Goal: Information Seeking & Learning: Understand process/instructions

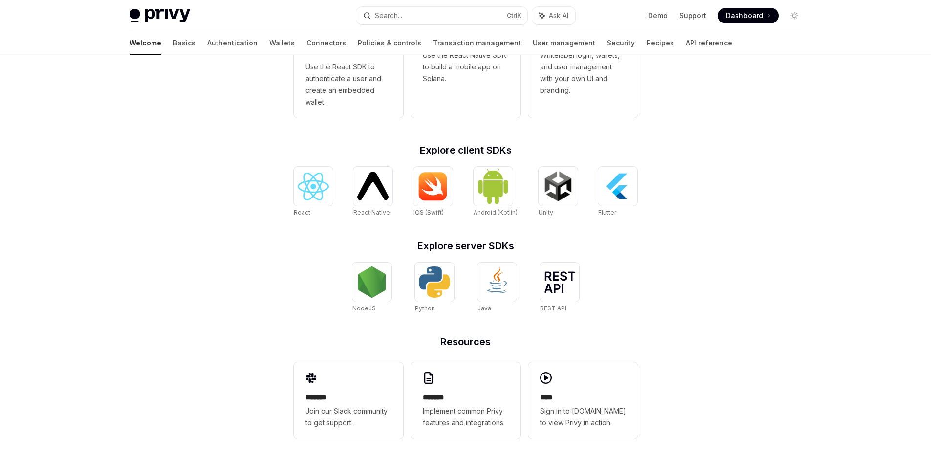
type textarea "*"
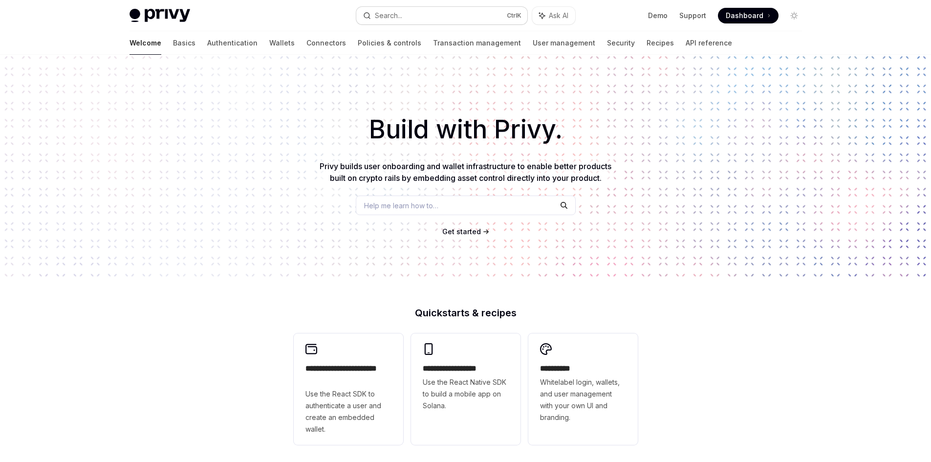
click at [395, 18] on div "Search..." at bounding box center [388, 16] width 27 height 12
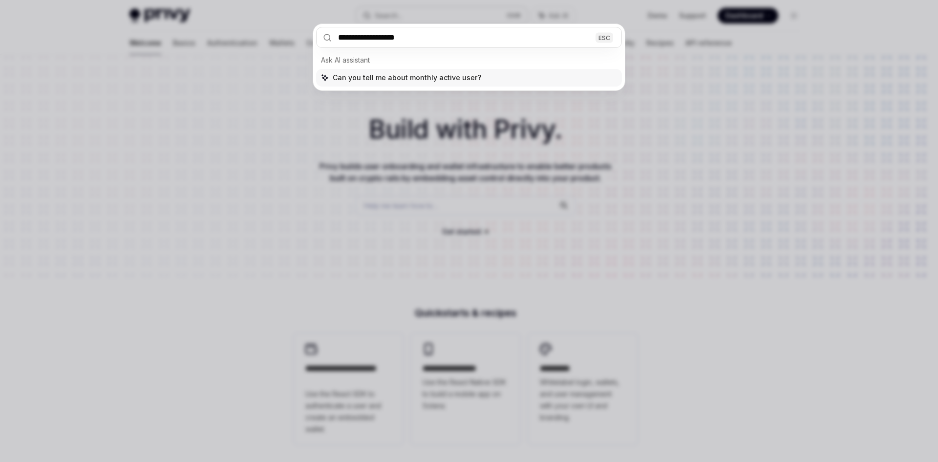
type input "**********"
type textarea "*"
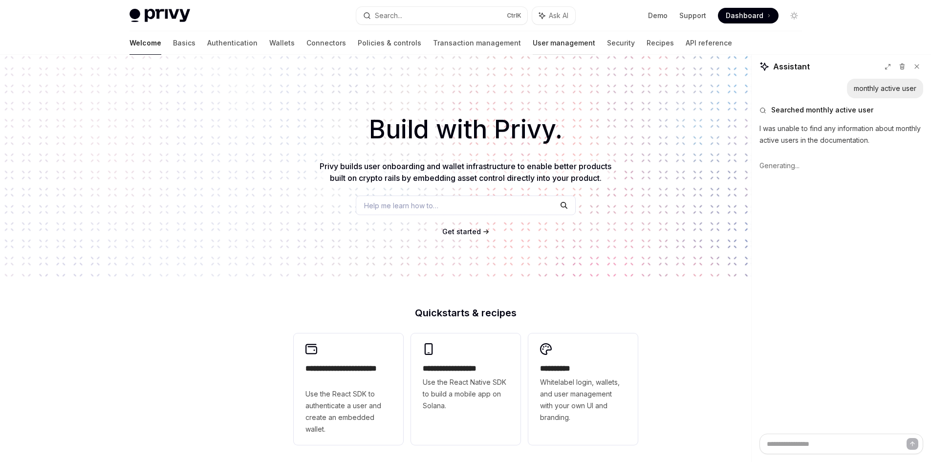
click at [532, 39] on link "User management" at bounding box center [563, 42] width 63 height 23
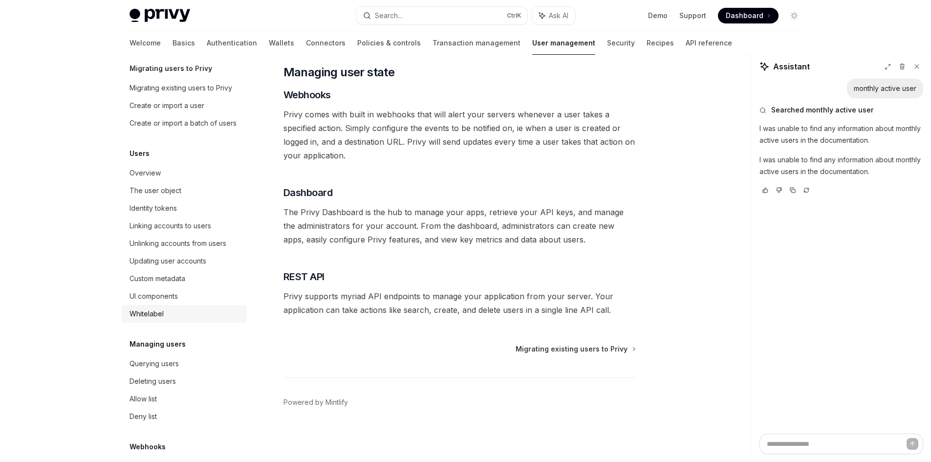
scroll to position [98, 0]
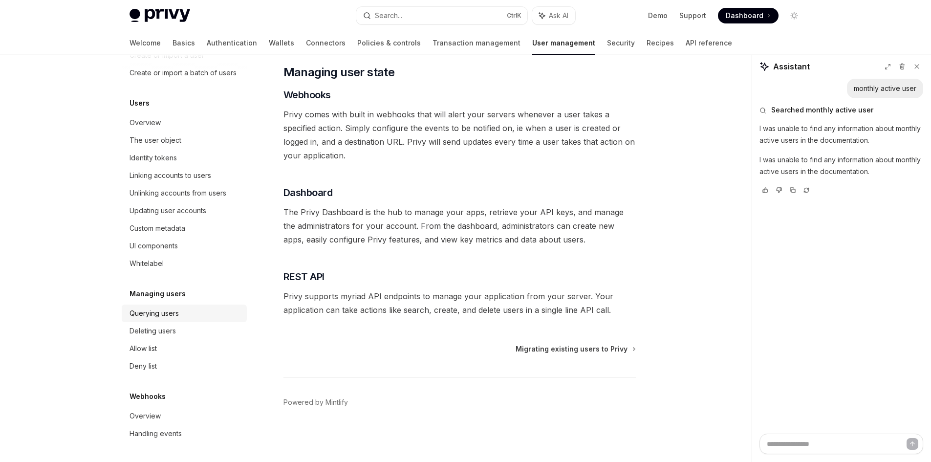
click at [145, 319] on div "Querying users" at bounding box center [153, 313] width 49 height 12
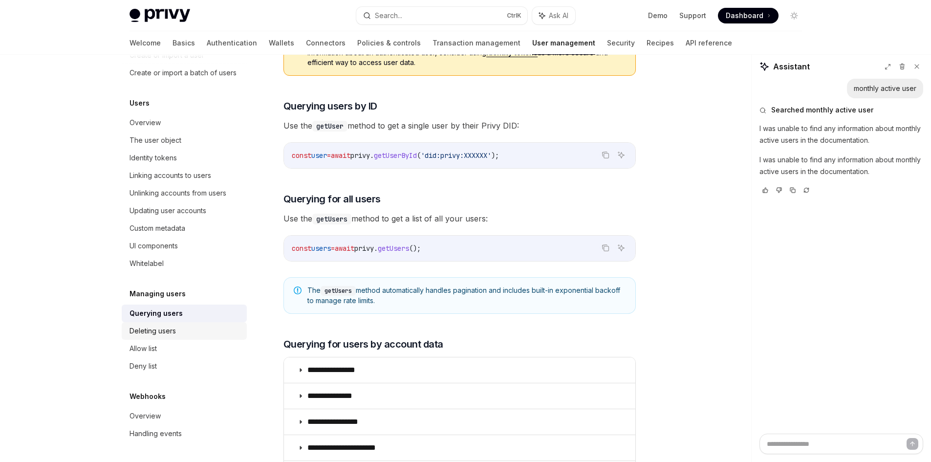
scroll to position [103, 0]
drag, startPoint x: 156, startPoint y: 410, endPoint x: 160, endPoint y: 413, distance: 5.6
drag, startPoint x: 160, startPoint y: 413, endPoint x: 167, endPoint y: 436, distance: 24.0
click at [167, 436] on div "Handling events" at bounding box center [155, 433] width 52 height 12
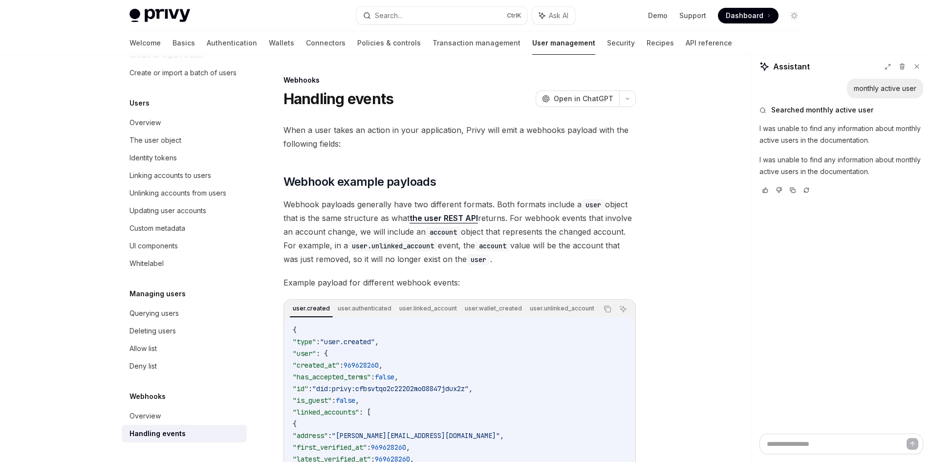
click at [167, 434] on div "Handling events" at bounding box center [157, 433] width 56 height 12
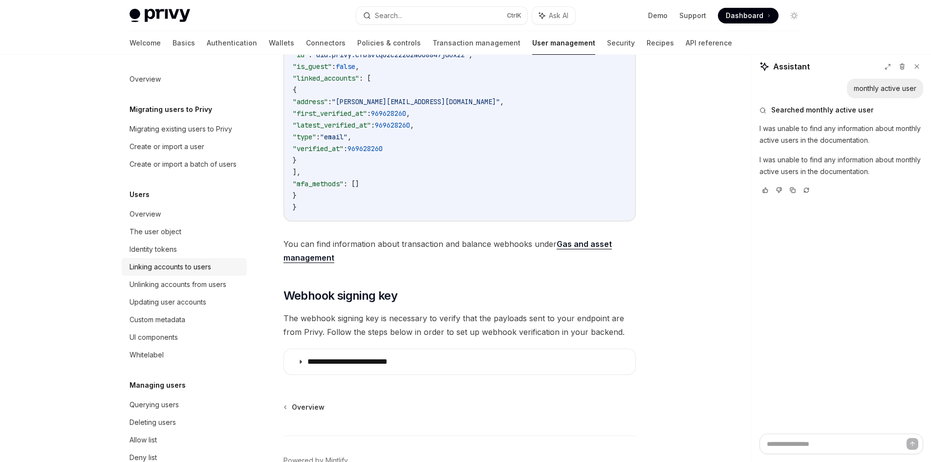
scroll to position [249, 0]
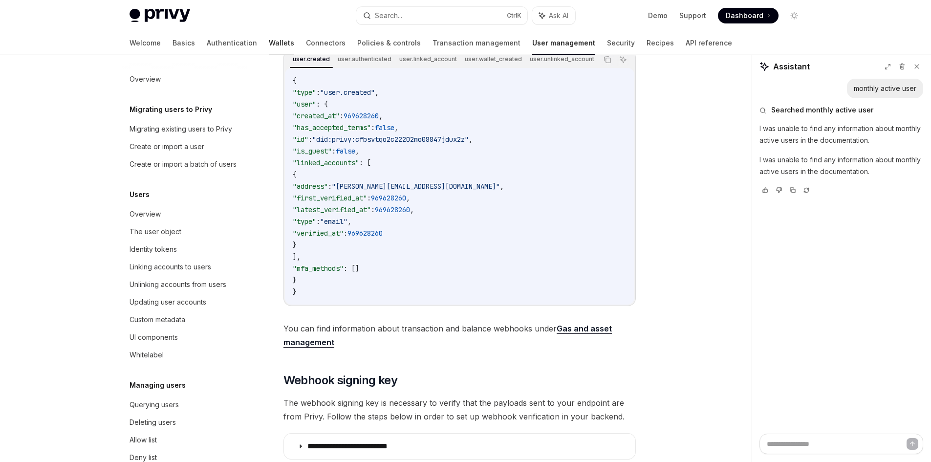
click at [269, 42] on link "Wallets" at bounding box center [281, 42] width 25 height 23
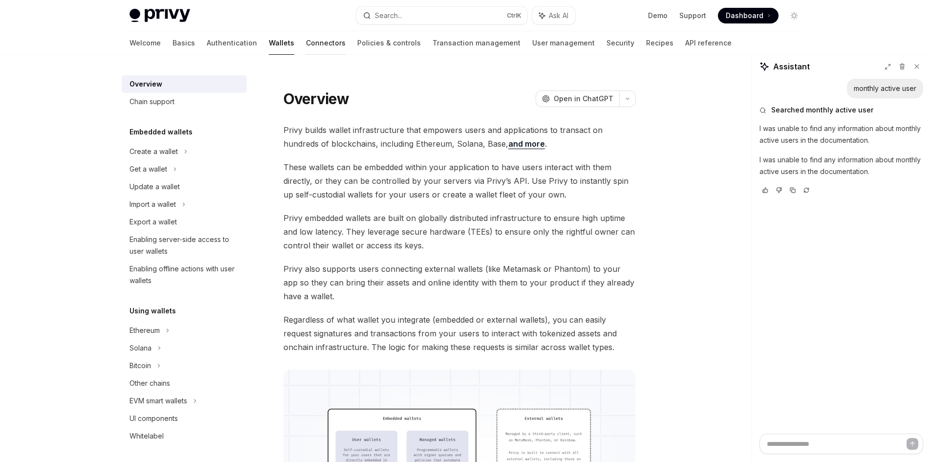
click at [306, 42] on link "Connectors" at bounding box center [326, 42] width 40 height 23
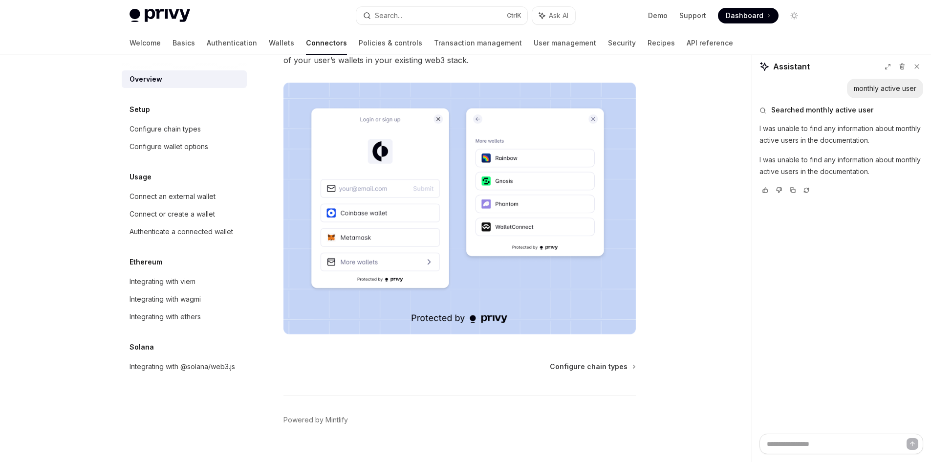
scroll to position [165, 0]
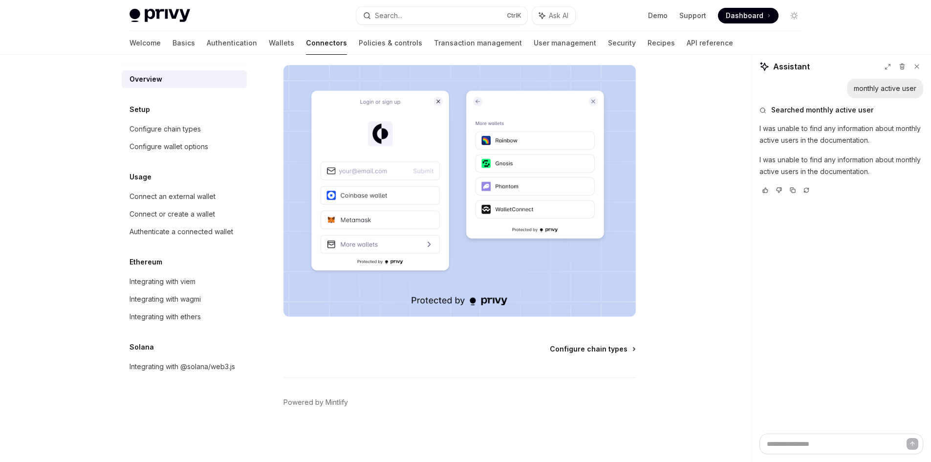
click at [585, 348] on span "Configure chain types" at bounding box center [589, 349] width 78 height 10
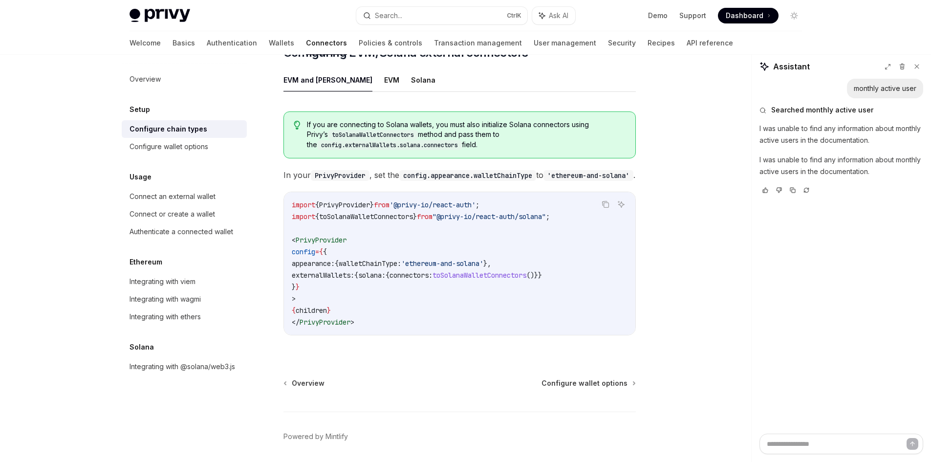
scroll to position [98, 0]
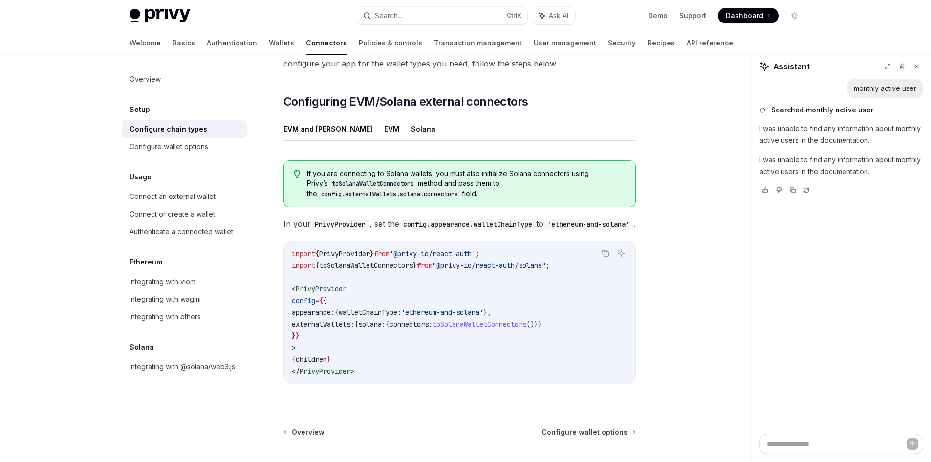
click at [384, 117] on button "EVM" at bounding box center [391, 128] width 15 height 23
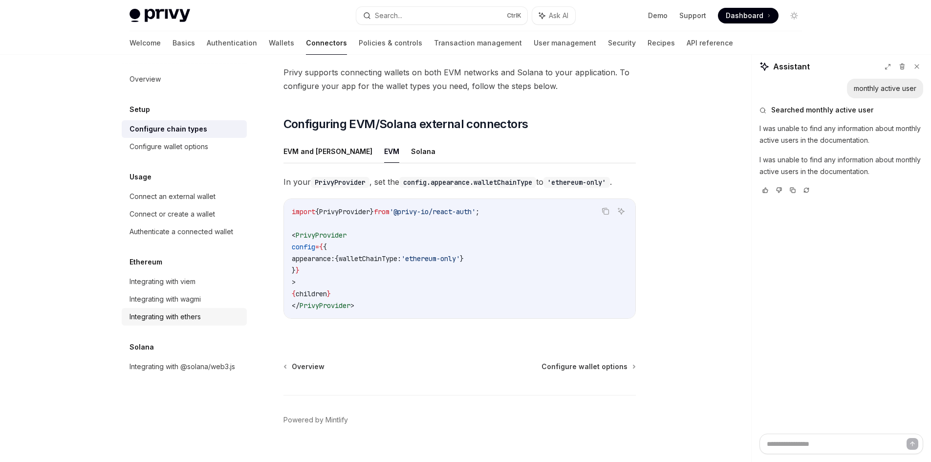
click at [181, 316] on div "Integrating with ethers" at bounding box center [164, 317] width 71 height 12
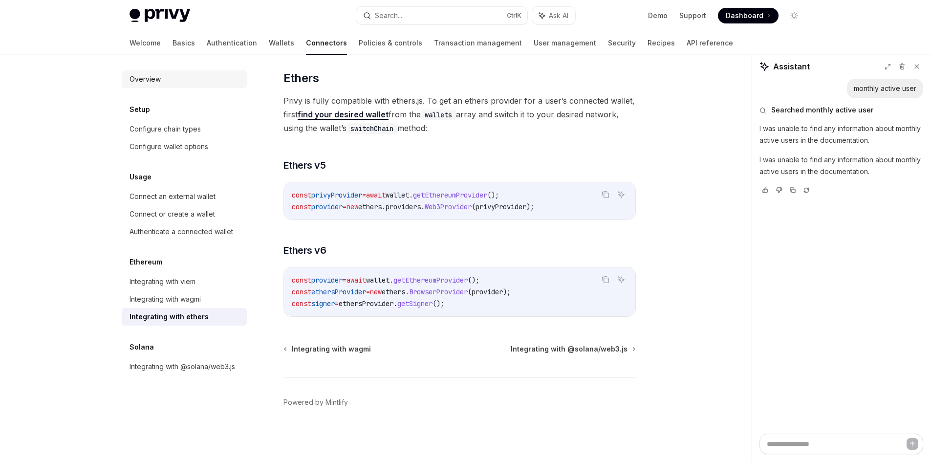
click at [138, 80] on div "Overview" at bounding box center [144, 79] width 31 height 12
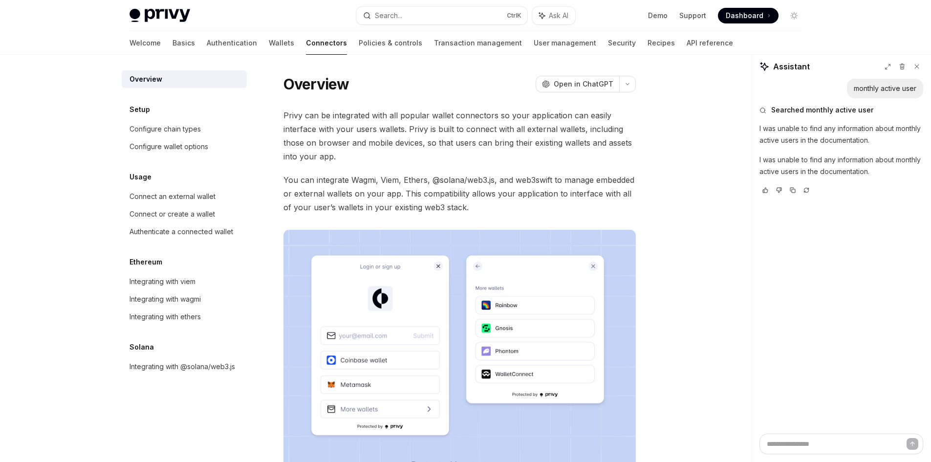
click at [152, 45] on div "Welcome Basics Authentication Wallets Connectors Policies & controls Transactio…" at bounding box center [430, 42] width 603 height 23
click at [172, 44] on link "Basics" at bounding box center [183, 42] width 22 height 23
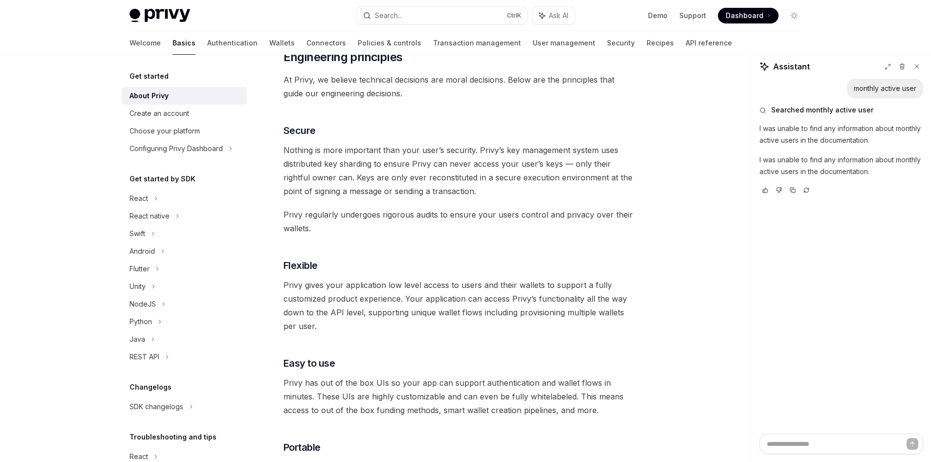
scroll to position [132, 0]
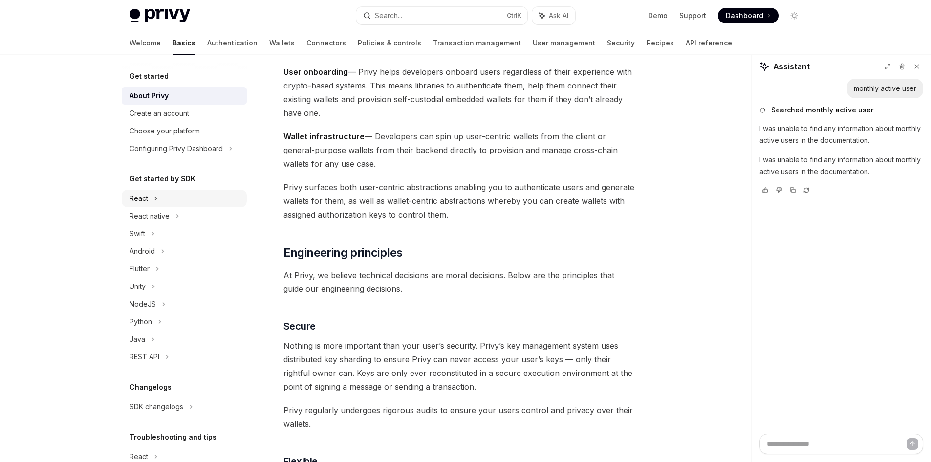
click at [146, 198] on div "React" at bounding box center [138, 198] width 19 height 12
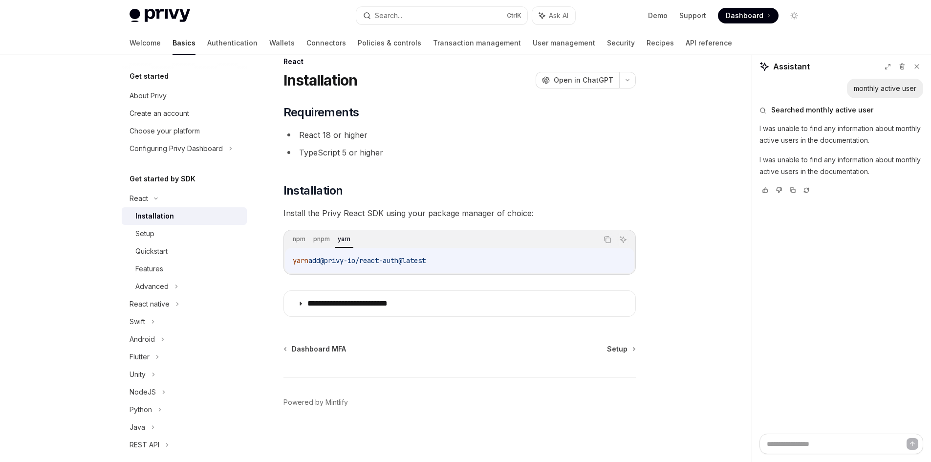
drag, startPoint x: 440, startPoint y: 261, endPoint x: 272, endPoint y: 255, distance: 167.7
click at [272, 255] on div "**********" at bounding box center [367, 259] width 539 height 406
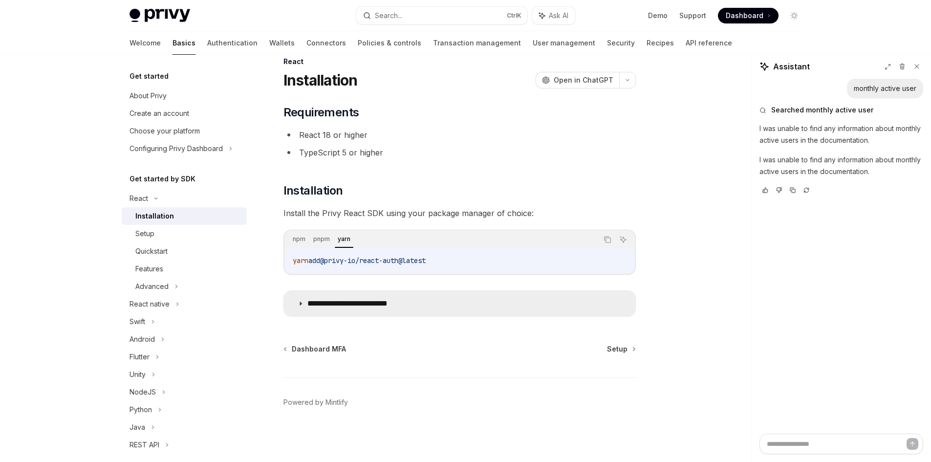
copy span "yarn add @privy-io/react-auth@latest"
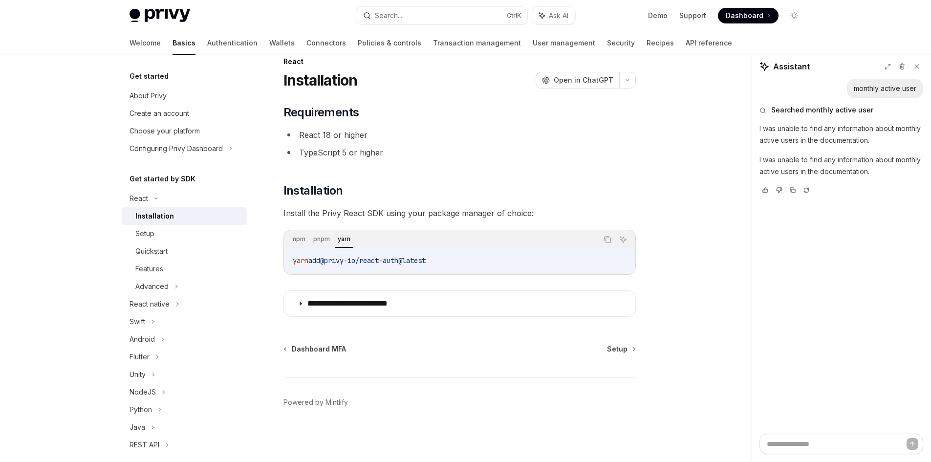
click at [72, 231] on div "**********" at bounding box center [465, 221] width 931 height 480
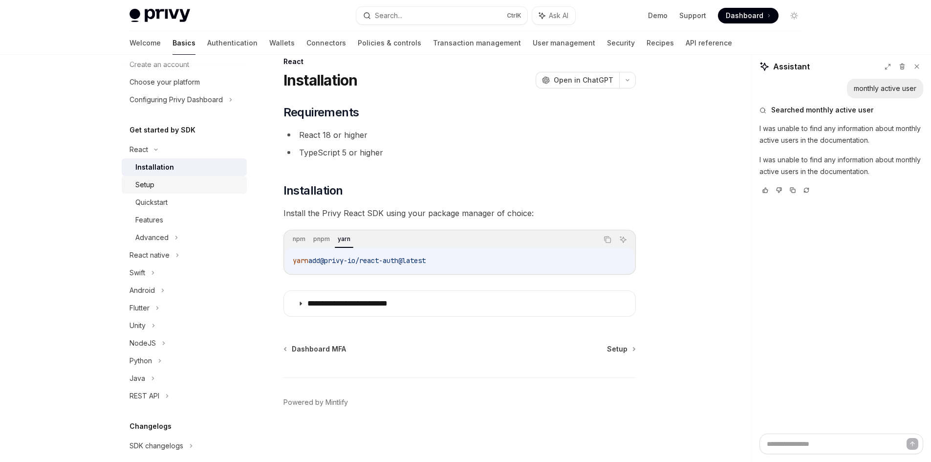
click at [151, 188] on div "Setup" at bounding box center [144, 185] width 19 height 12
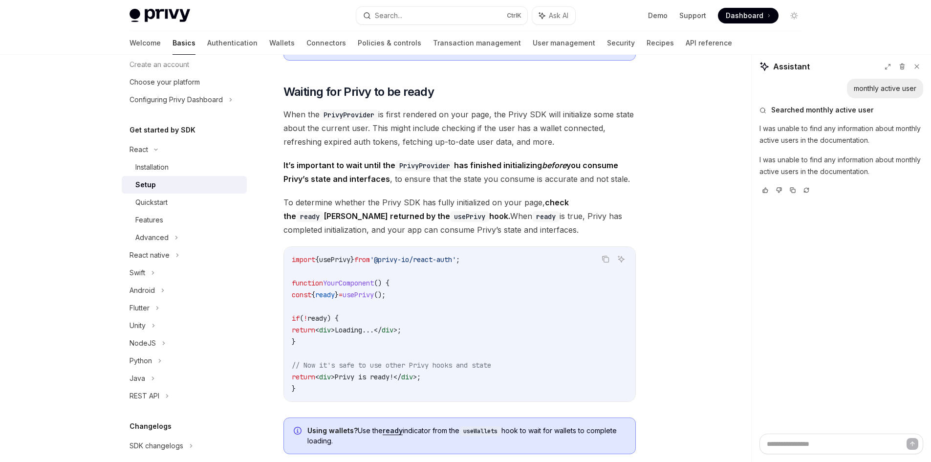
scroll to position [947, 0]
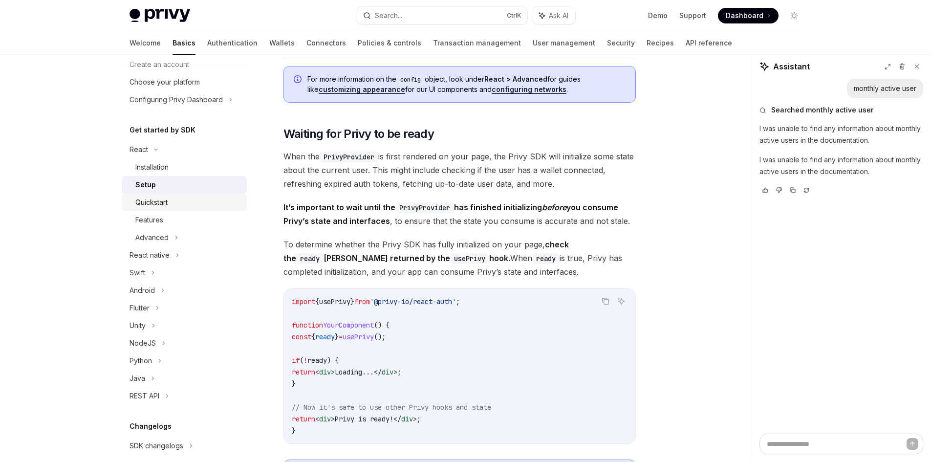
click at [161, 198] on div "Quickstart" at bounding box center [151, 202] width 32 height 12
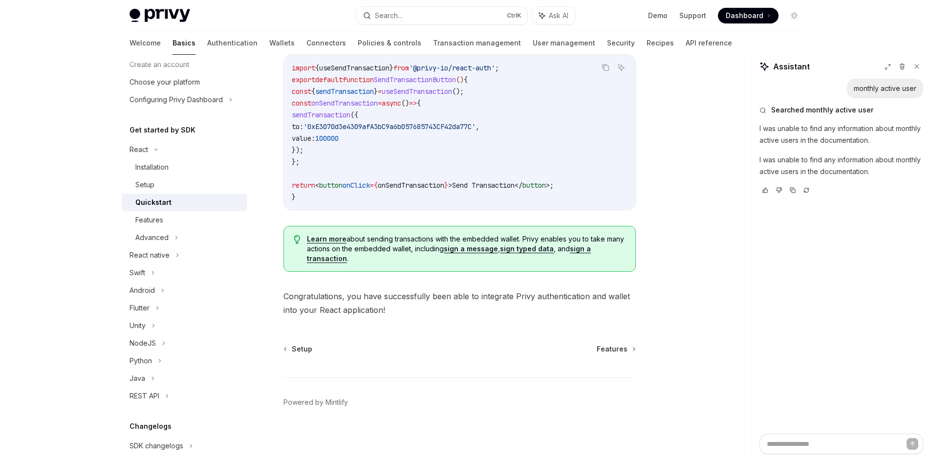
scroll to position [958, 0]
click at [162, 219] on div "Features" at bounding box center [149, 220] width 28 height 12
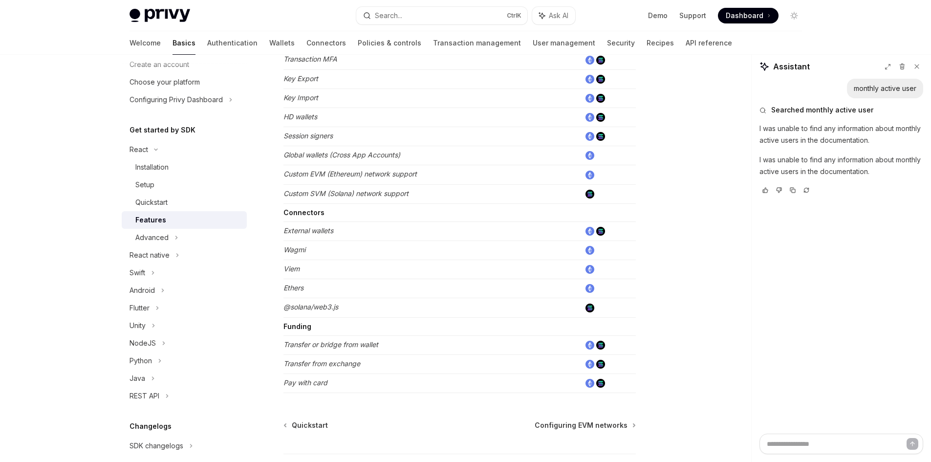
scroll to position [578, 0]
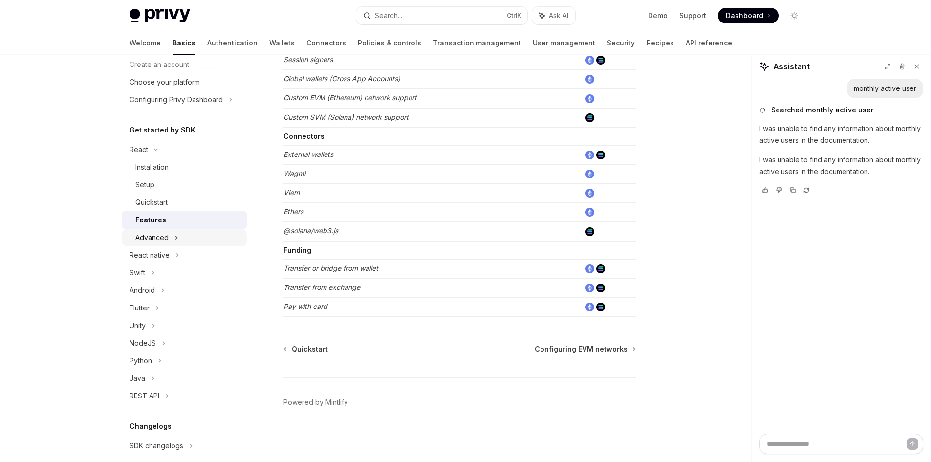
click at [175, 239] on icon at bounding box center [175, 237] width 1 height 3
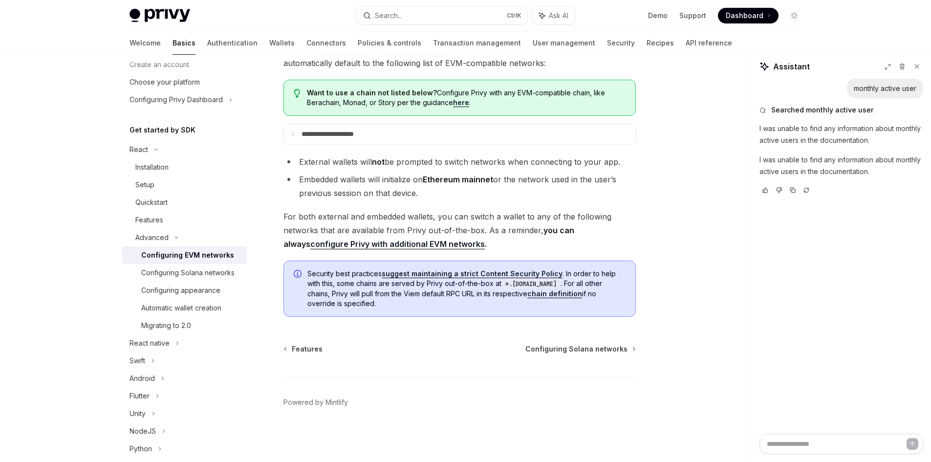
scroll to position [2487, 0]
click at [158, 201] on div "Quickstart" at bounding box center [151, 202] width 32 height 12
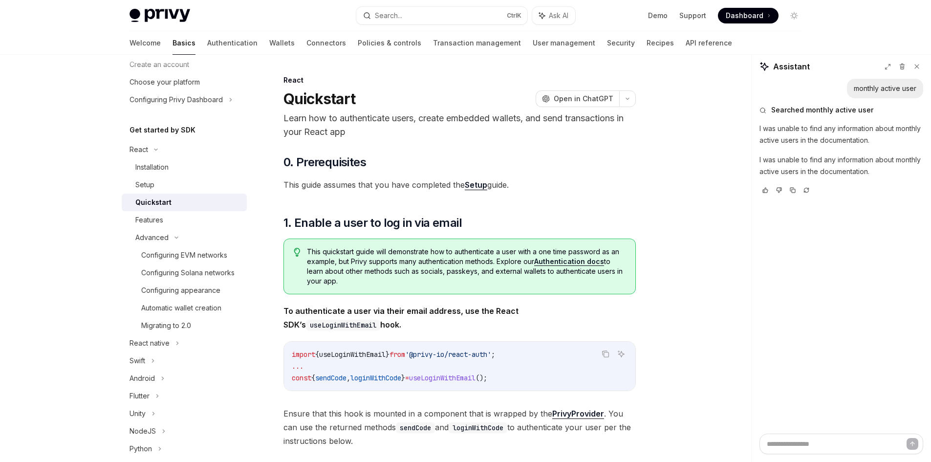
scroll to position [244, 0]
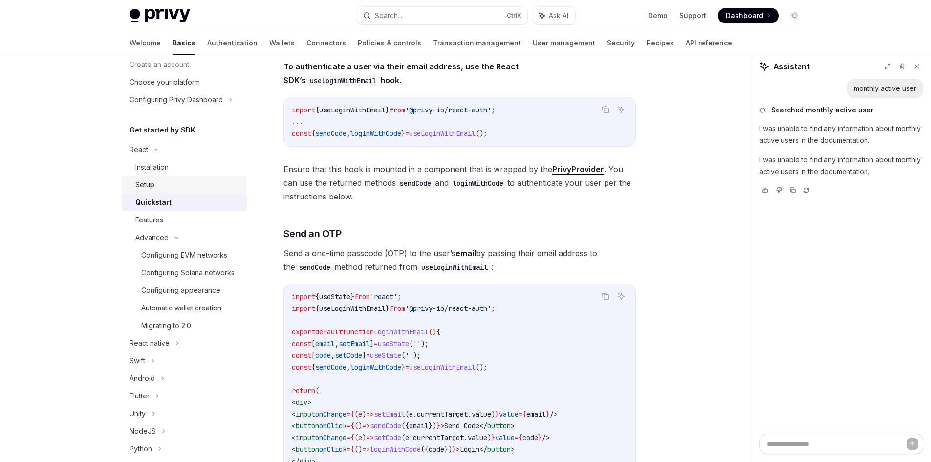
click at [149, 181] on div "Setup" at bounding box center [144, 185] width 19 height 12
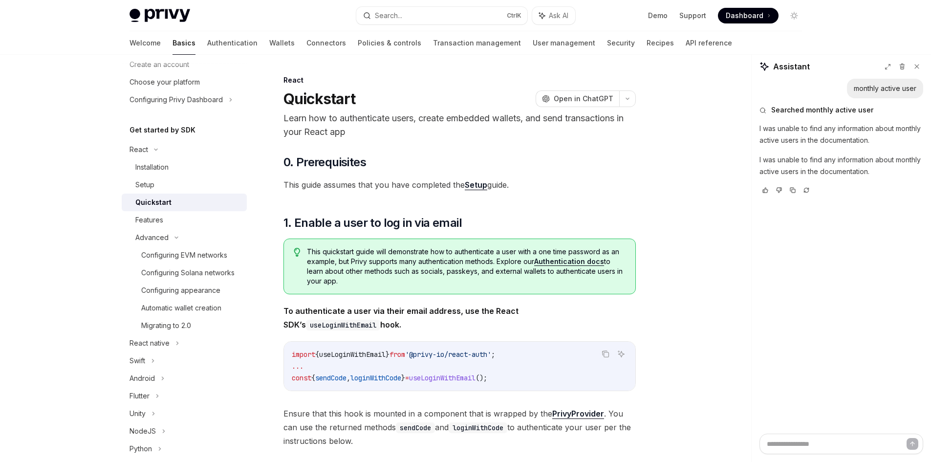
type textarea "*"
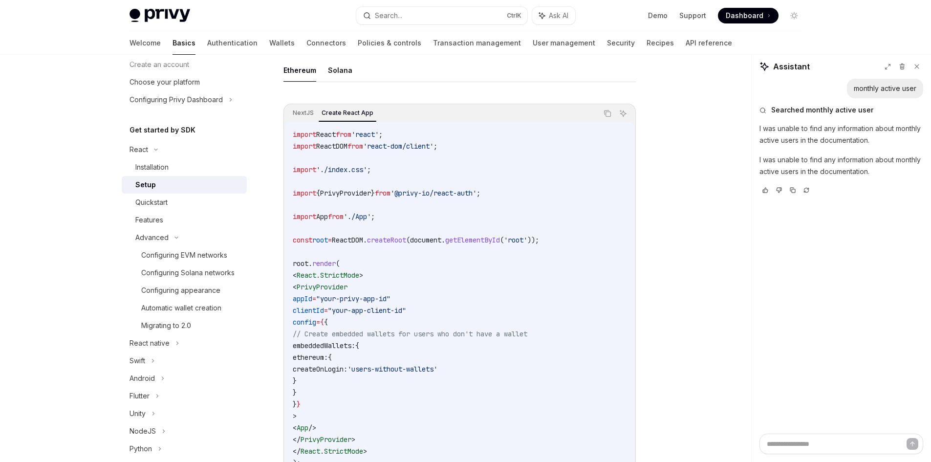
scroll to position [440, 0]
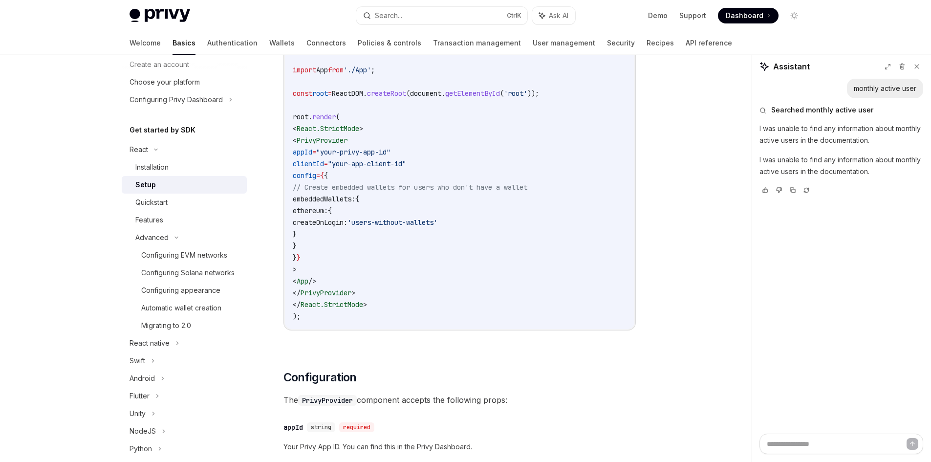
click at [347, 141] on span "PrivyProvider" at bounding box center [322, 140] width 51 height 9
copy span "PrivyProvider"
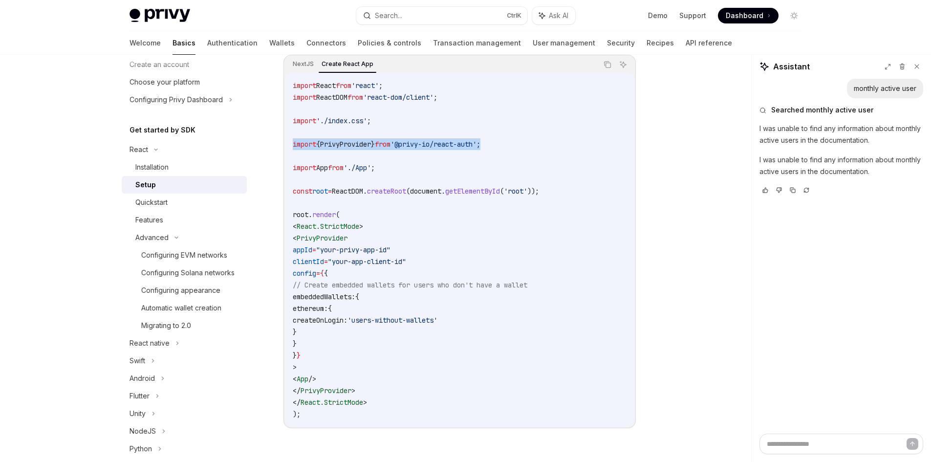
drag, startPoint x: 513, startPoint y: 144, endPoint x: 282, endPoint y: 146, distance: 231.1
copy span "import { PrivyProvider } from '@privy-io/react-auth' ;"
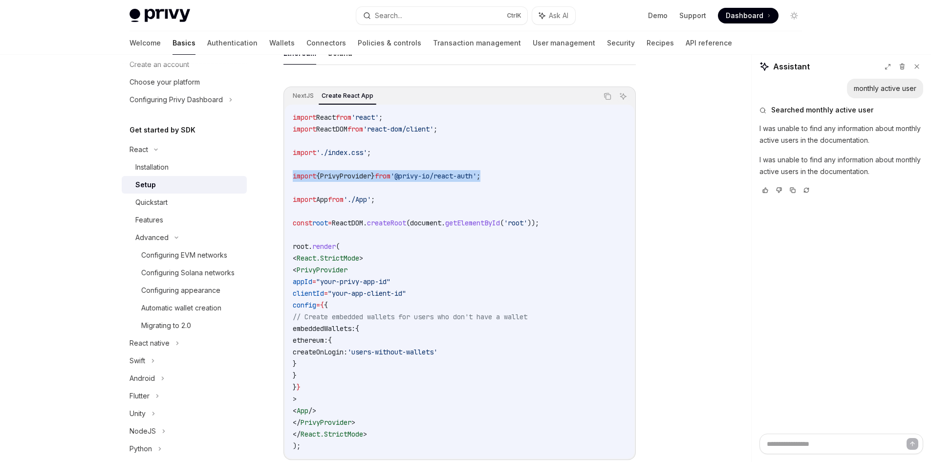
scroll to position [293, 0]
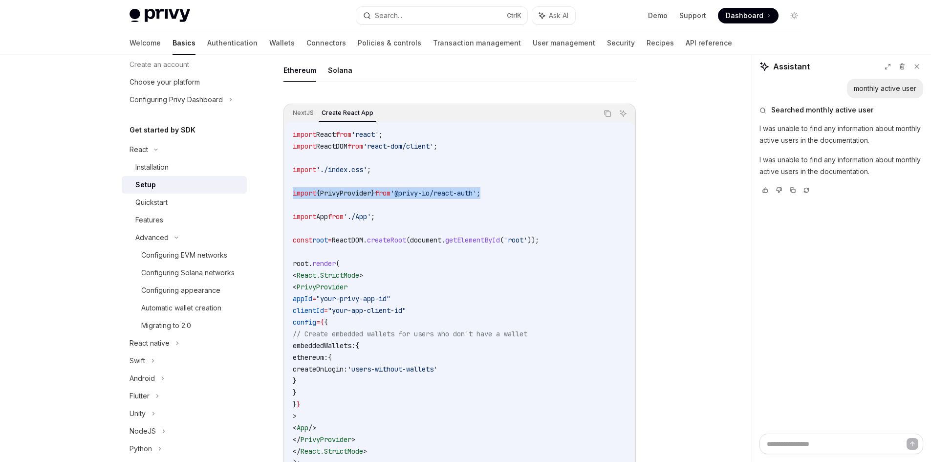
click at [767, 19] on span at bounding box center [748, 16] width 61 height 16
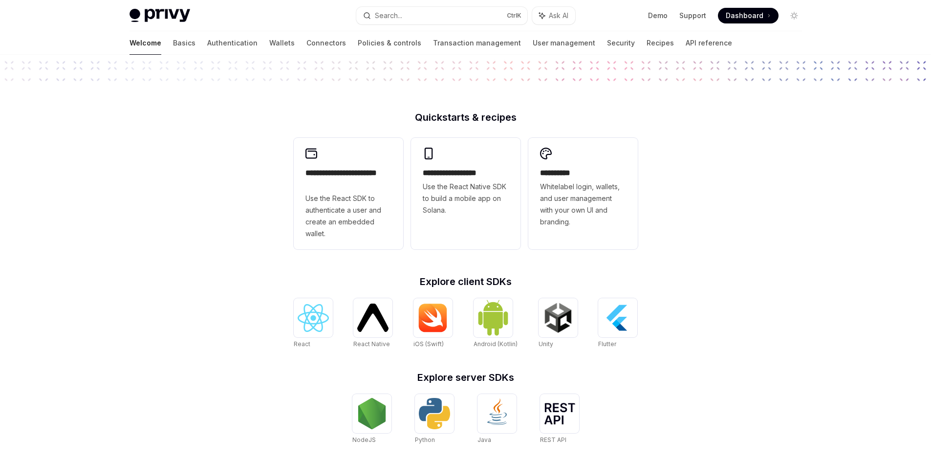
scroll to position [327, 0]
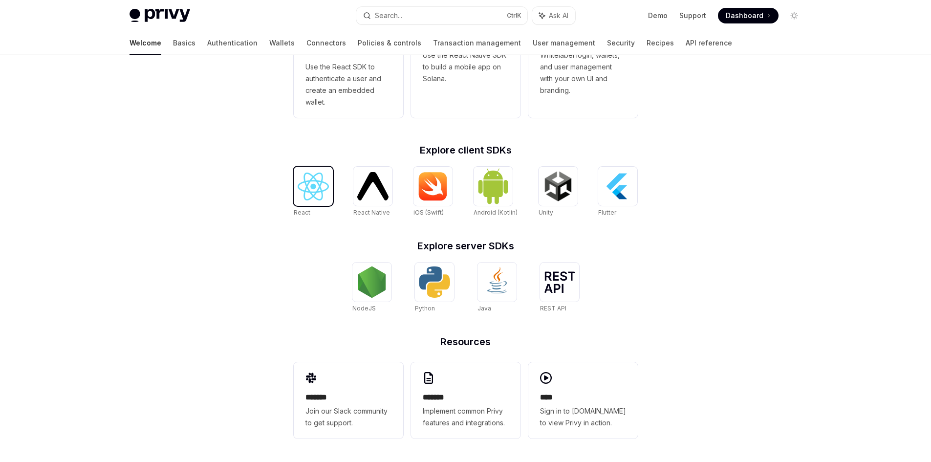
click at [307, 177] on img at bounding box center [313, 186] width 31 height 28
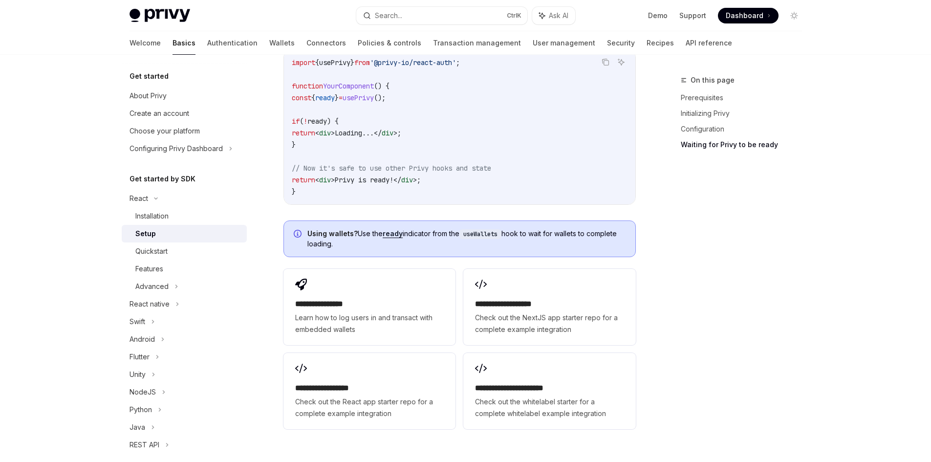
scroll to position [1270, 0]
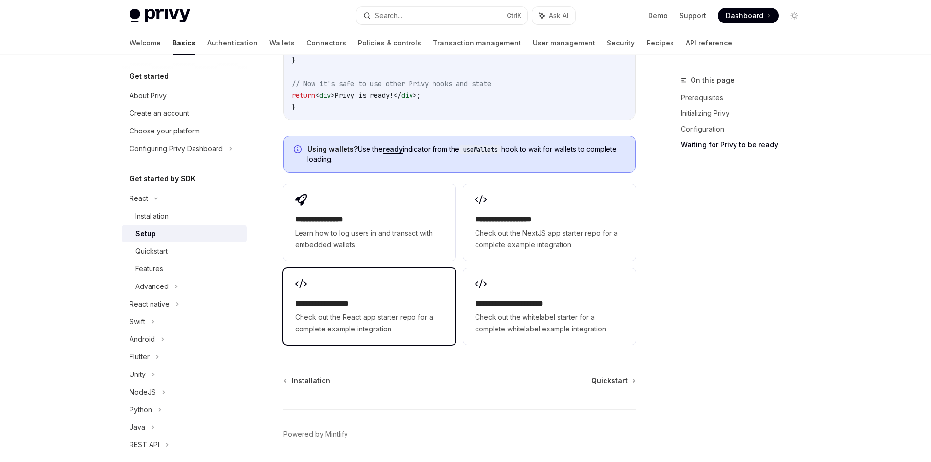
click at [370, 302] on h2 "**********" at bounding box center [369, 304] width 149 height 12
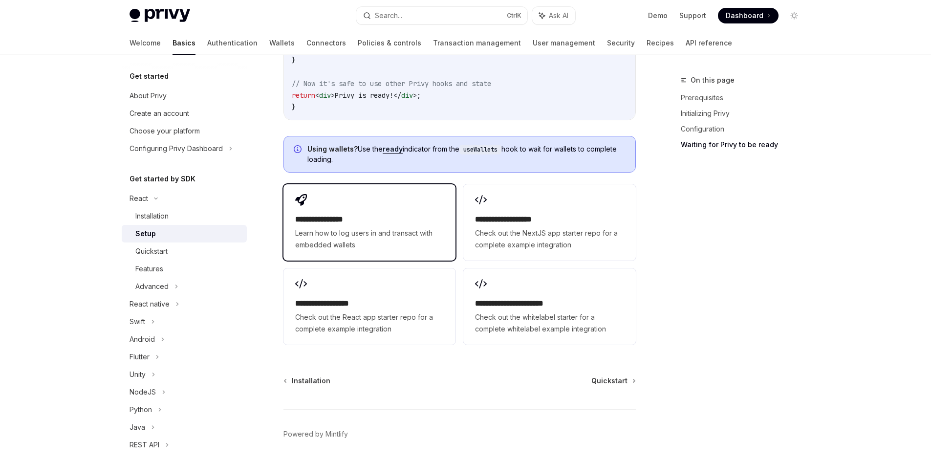
click at [362, 225] on div "**********" at bounding box center [369, 231] width 149 height 37
type textarea "*"
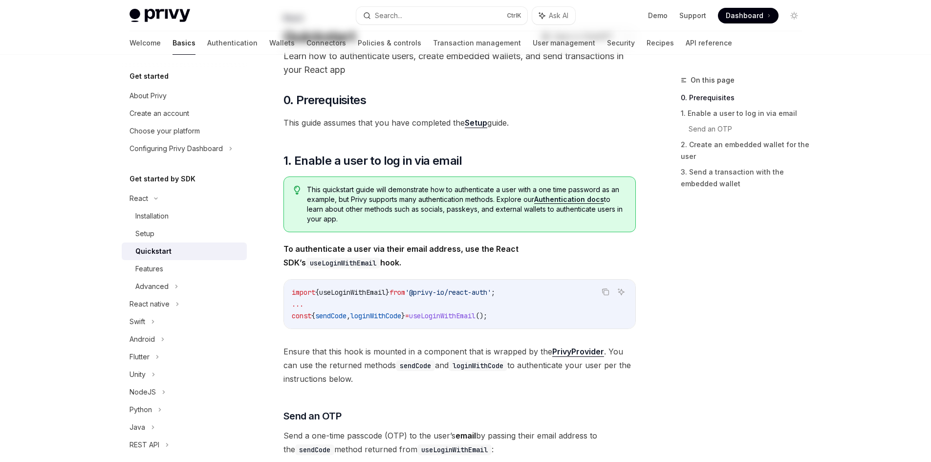
scroll to position [147, 0]
